Goal: Information Seeking & Learning: Understand process/instructions

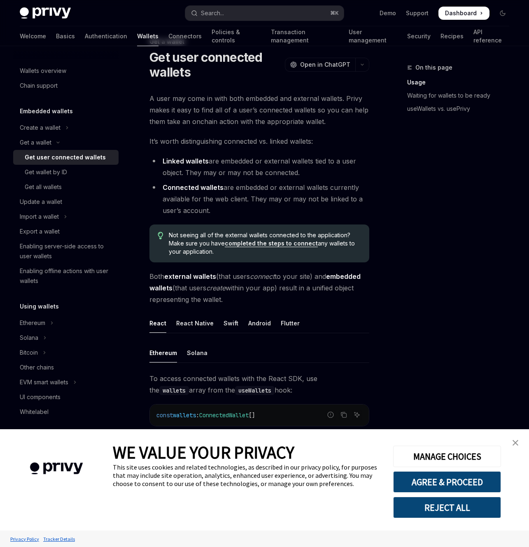
scroll to position [74, 0]
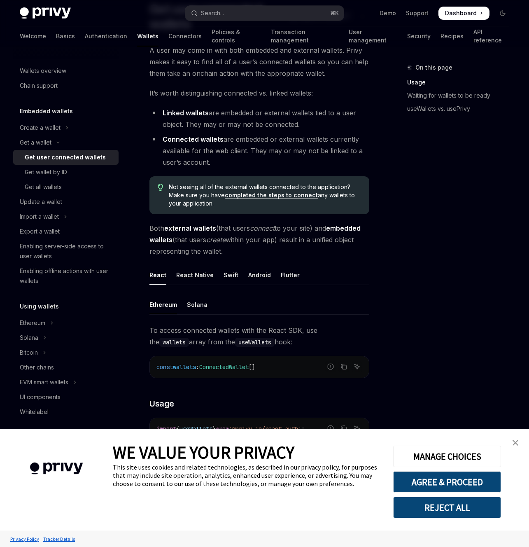
click at [511, 442] on link "close banner" at bounding box center [516, 443] width 16 height 16
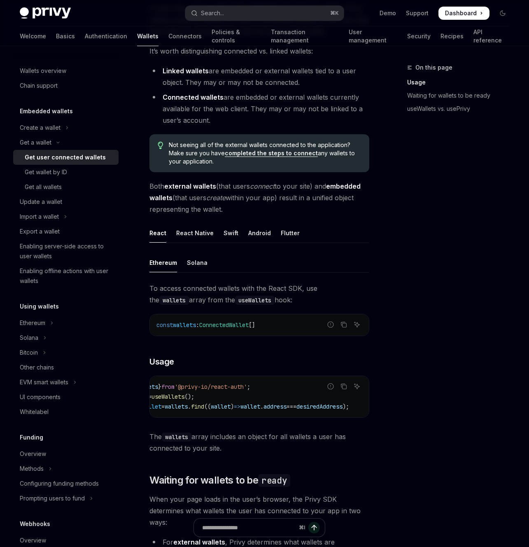
scroll to position [0, 0]
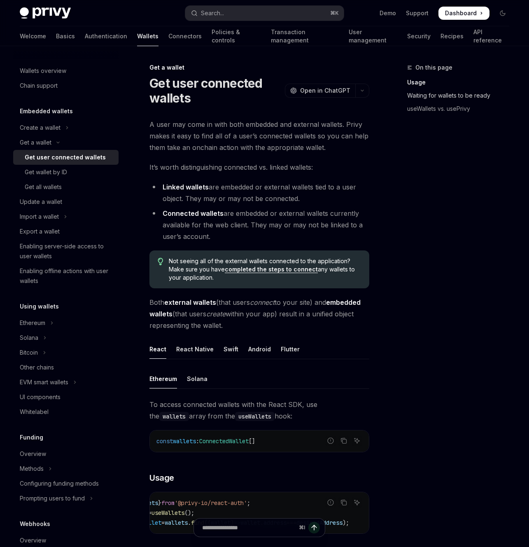
click at [468, 98] on link "Waiting for wallets to be ready" at bounding box center [461, 95] width 109 height 13
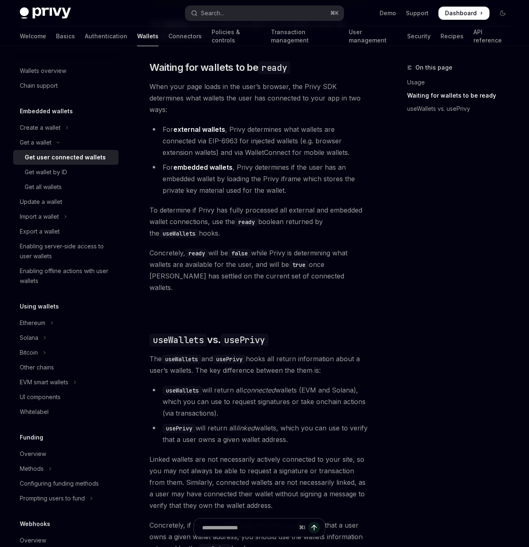
scroll to position [531, 0]
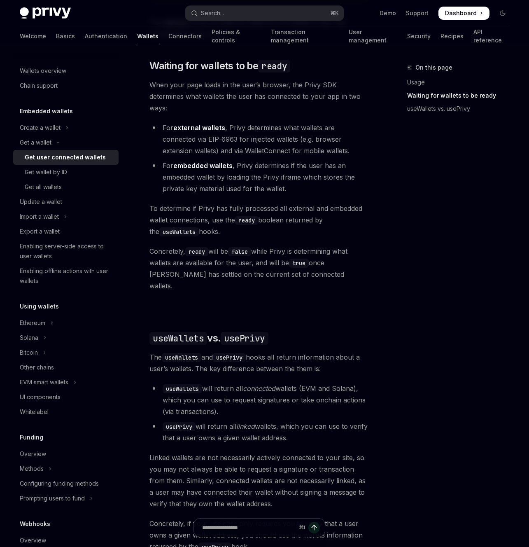
type textarea "*"
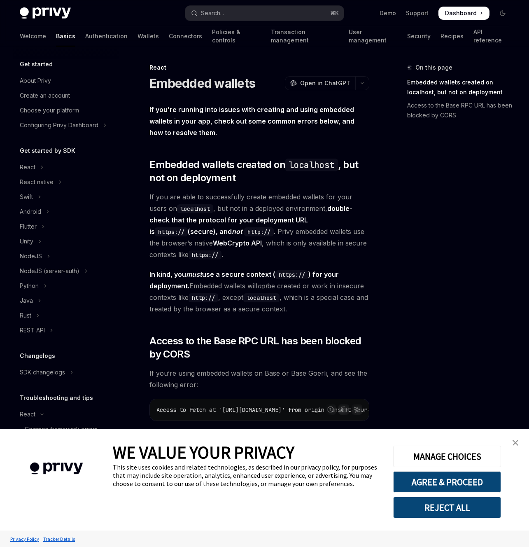
scroll to position [155, 0]
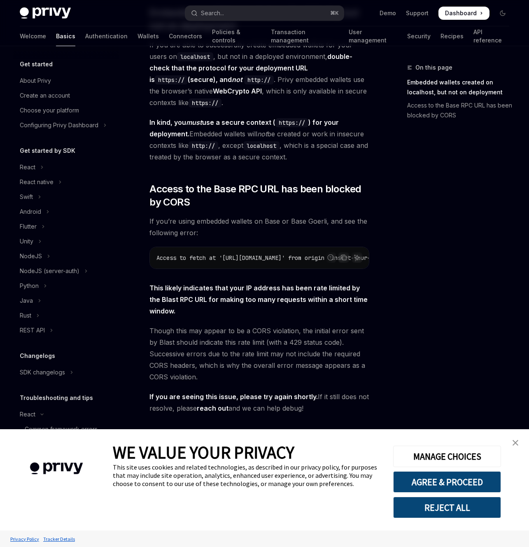
click at [517, 441] on img "close banner" at bounding box center [516, 443] width 6 height 6
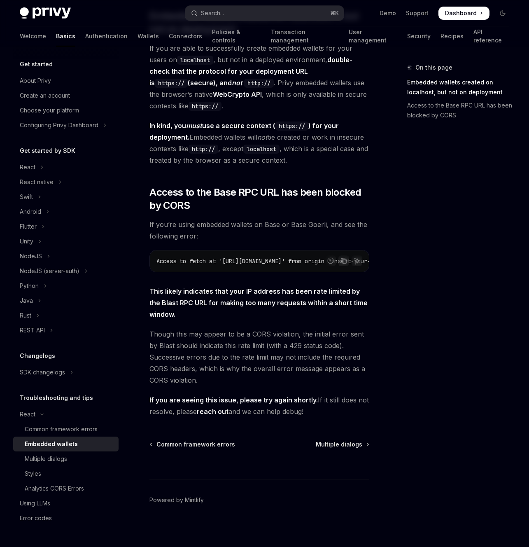
scroll to position [0, 0]
